Goal: Information Seeking & Learning: Learn about a topic

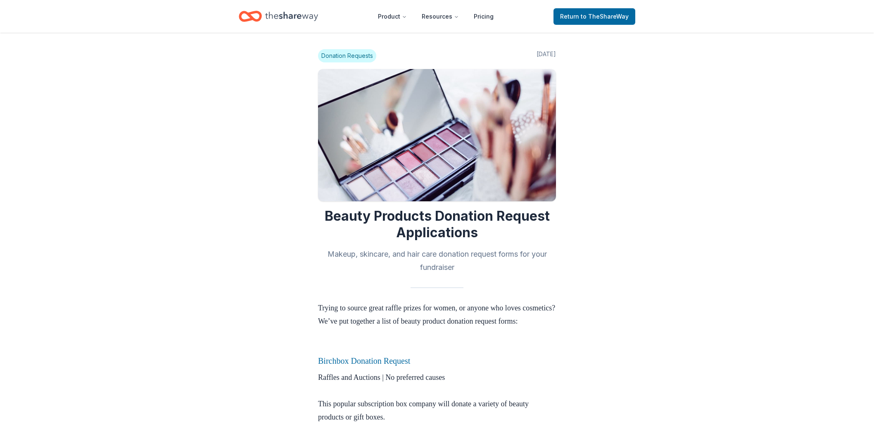
scroll to position [138, 0]
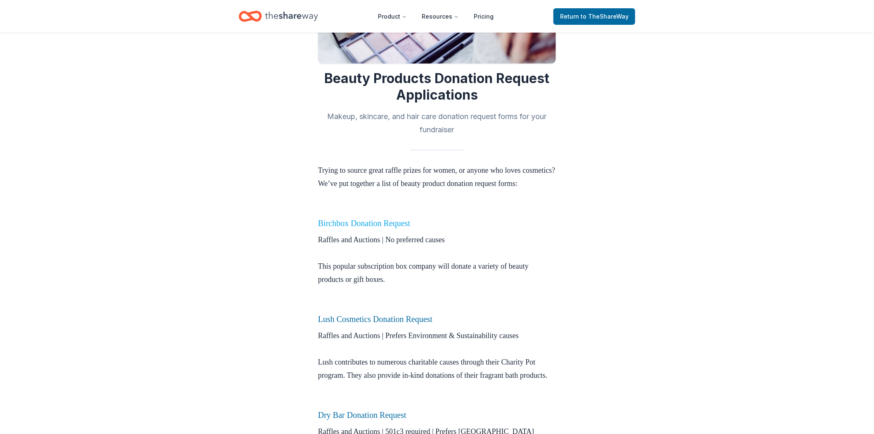
click at [372, 228] on link "Birchbox Donation Request" at bounding box center [364, 223] width 92 height 9
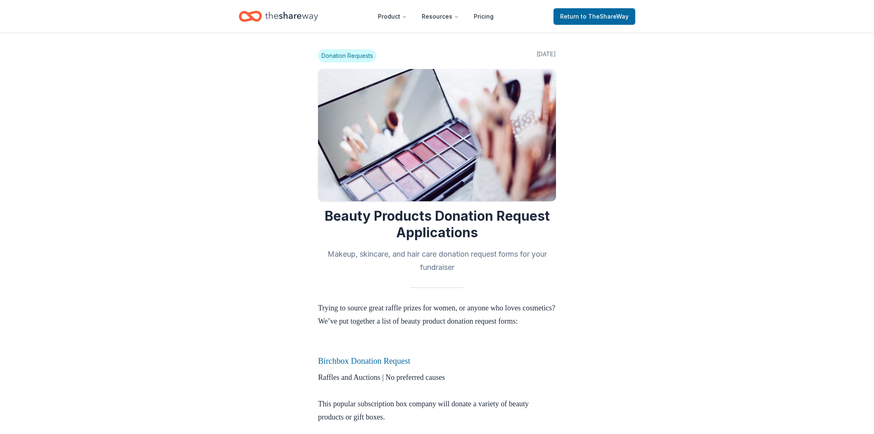
scroll to position [138, 0]
